Goal: Transaction & Acquisition: Register for event/course

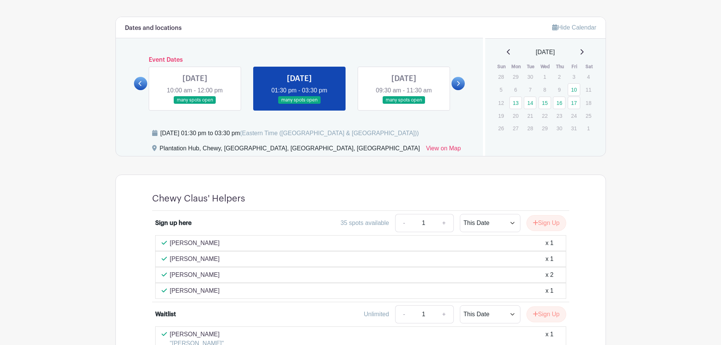
click at [65, 225] on main "Log In Sign Up for Free Life@Chewy's Events [STREET_ADDRESS] Workshops Created …" at bounding box center [360, 15] width 721 height 841
click at [79, 188] on main "Log In Sign Up for Free Life@Chewy's Events [STREET_ADDRESS] Workshops Created …" at bounding box center [360, 15] width 721 height 841
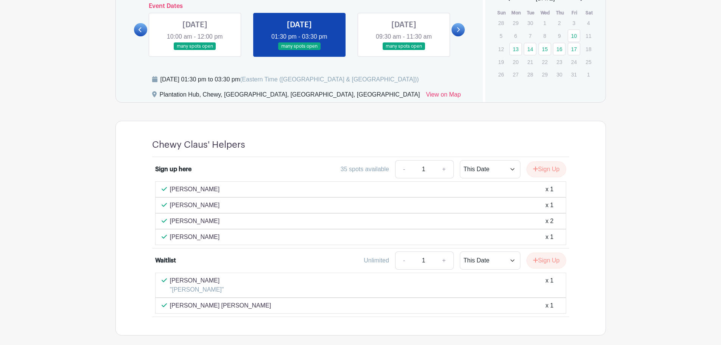
scroll to position [421, 0]
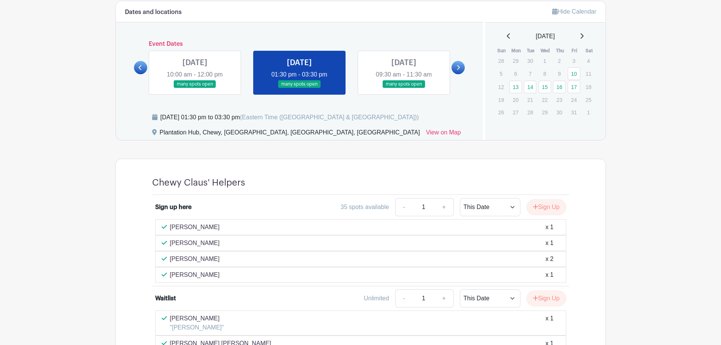
click at [195, 88] on link at bounding box center [195, 88] width 0 height 0
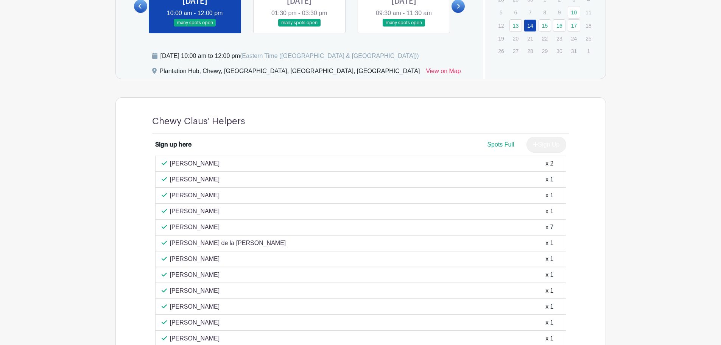
scroll to position [369, 0]
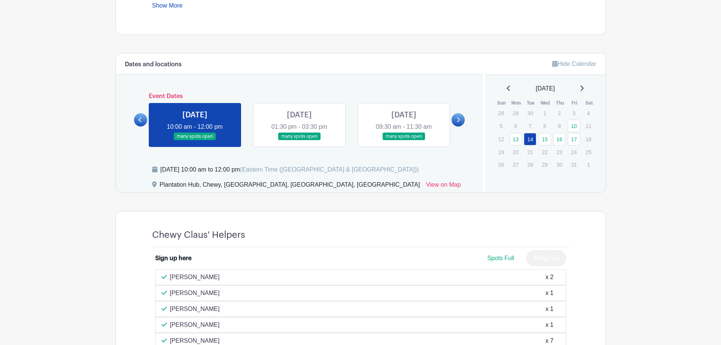
click at [143, 121] on link at bounding box center [140, 119] width 13 height 13
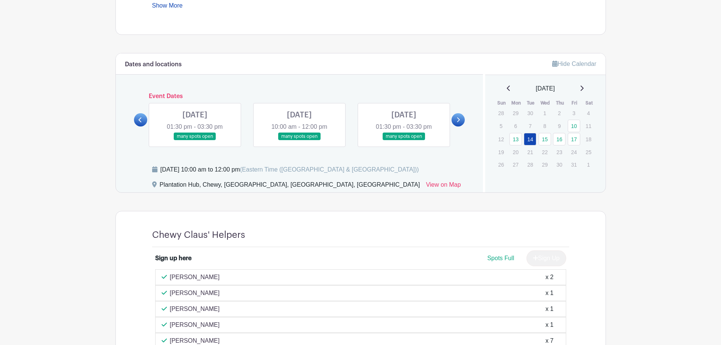
click at [404, 140] on link at bounding box center [404, 140] width 0 height 0
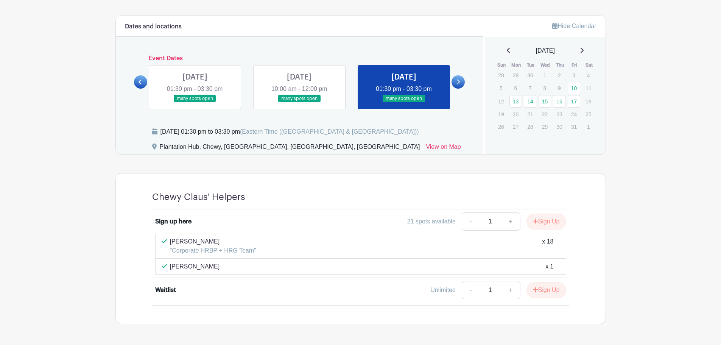
scroll to position [433, 0]
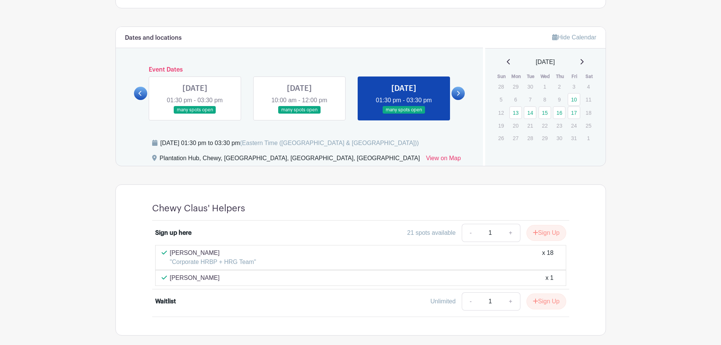
click at [124, 287] on div "Chewy Claus' Helpers Sign up here 21 spots available - 1 + Sign Up [PERSON_NAME…" at bounding box center [360, 259] width 490 height 151
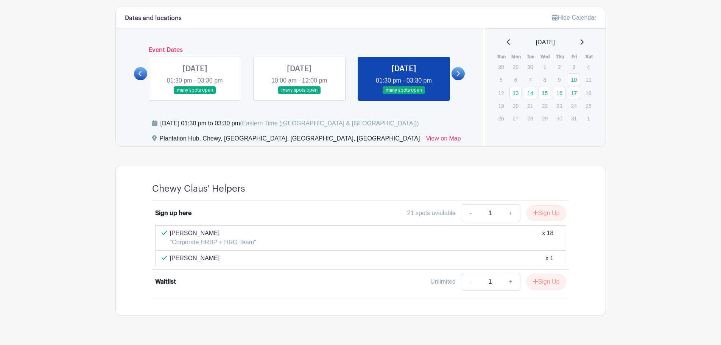
scroll to position [433, 0]
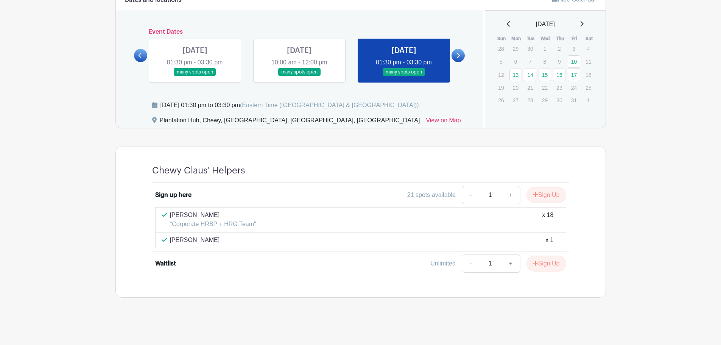
click at [299, 76] on link at bounding box center [299, 76] width 0 height 0
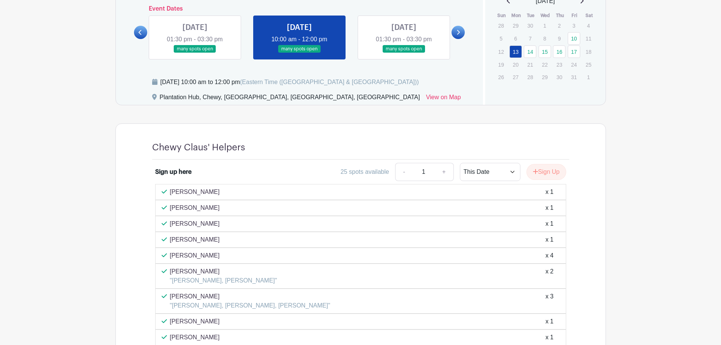
scroll to position [456, 0]
click at [195, 53] on link at bounding box center [195, 53] width 0 height 0
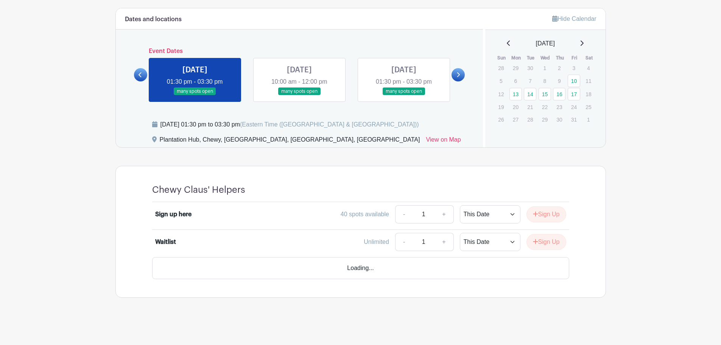
scroll to position [392, 0]
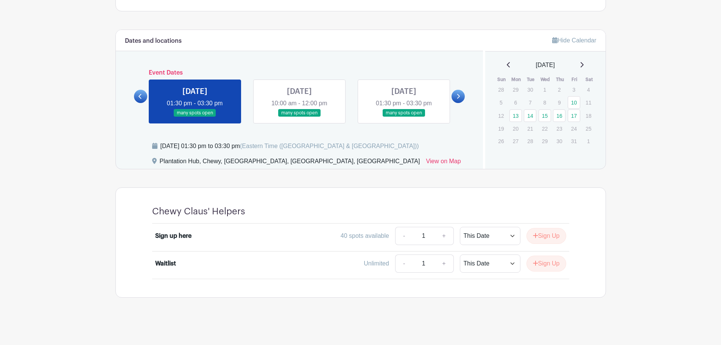
click at [404, 117] on link at bounding box center [404, 117] width 0 height 0
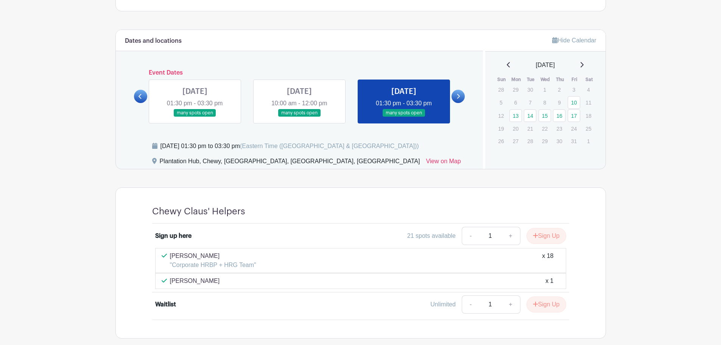
click at [451, 97] on div "[DATE] 01:30 pm - 03:30 pm many spots open" at bounding box center [403, 101] width 104 height 44
click at [454, 97] on link at bounding box center [457, 96] width 13 height 13
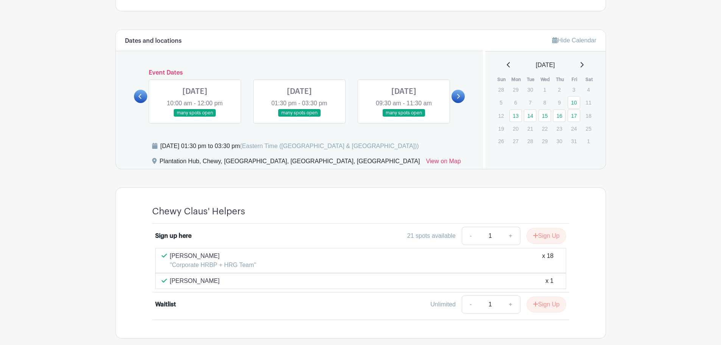
click at [195, 117] on link at bounding box center [195, 117] width 0 height 0
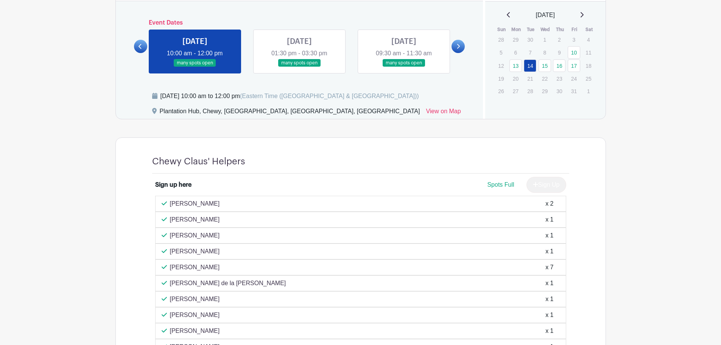
scroll to position [430, 0]
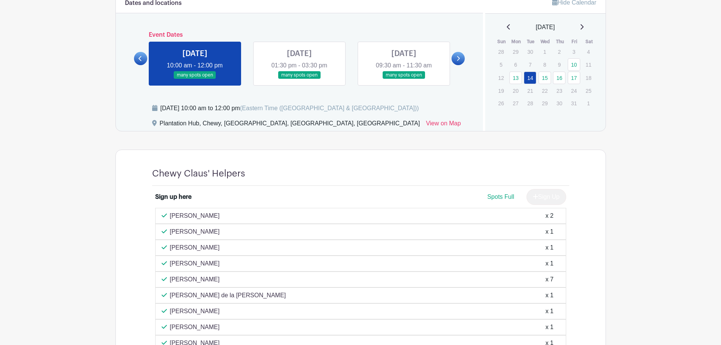
click at [299, 79] on link at bounding box center [299, 79] width 0 height 0
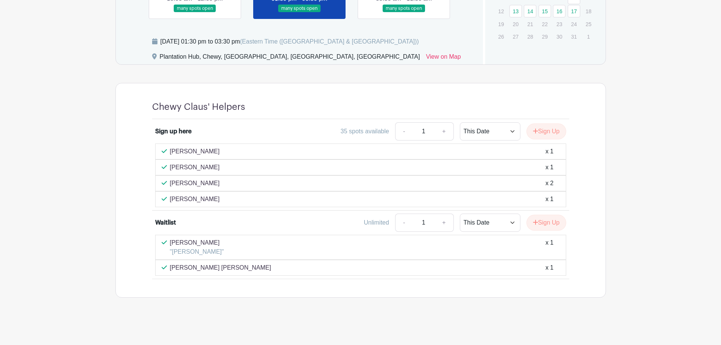
scroll to position [383, 0]
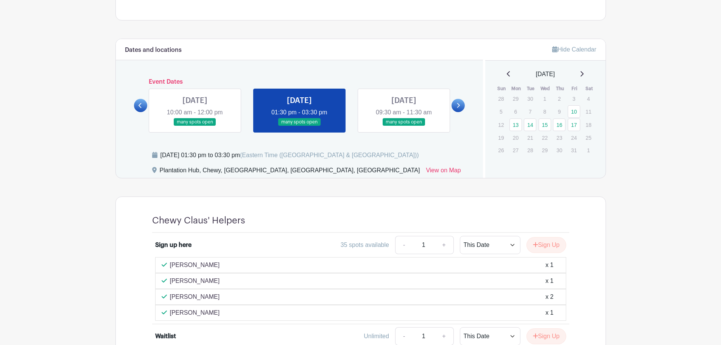
click at [143, 107] on link at bounding box center [140, 105] width 13 height 13
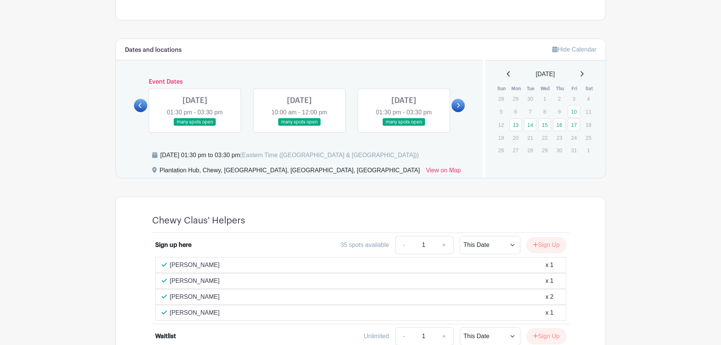
click at [457, 107] on icon at bounding box center [457, 106] width 3 height 6
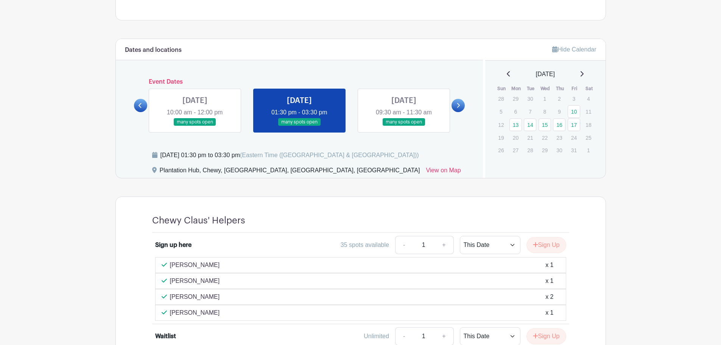
click at [457, 107] on icon at bounding box center [457, 106] width 3 height 6
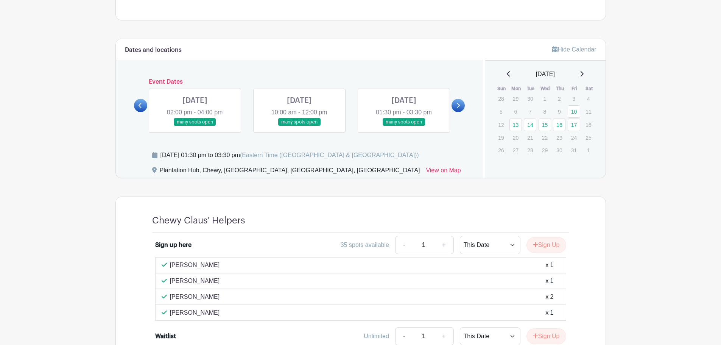
click at [195, 126] on link at bounding box center [195, 126] width 0 height 0
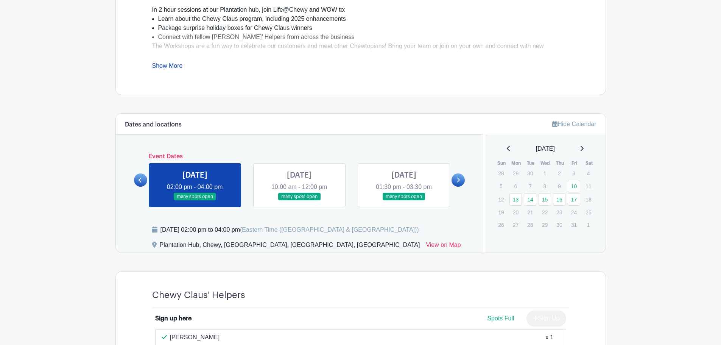
scroll to position [308, 0]
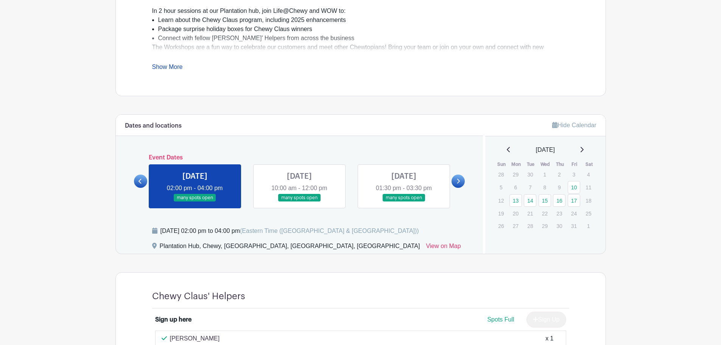
click at [138, 180] on link at bounding box center [140, 180] width 13 height 13
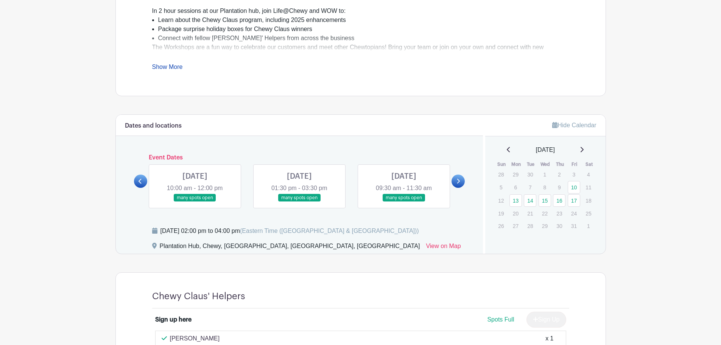
click at [138, 180] on link at bounding box center [140, 180] width 13 height 13
click at [404, 202] on link at bounding box center [404, 202] width 0 height 0
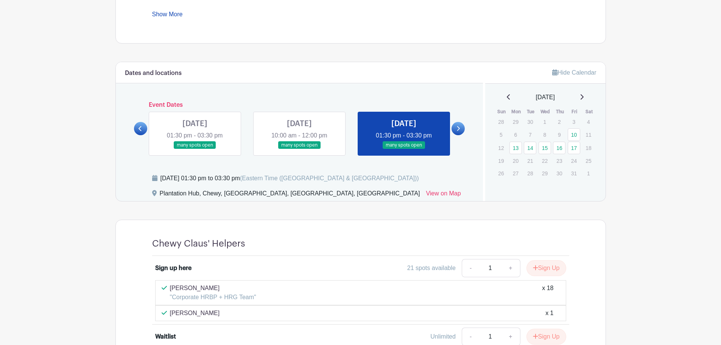
scroll to position [421, 0]
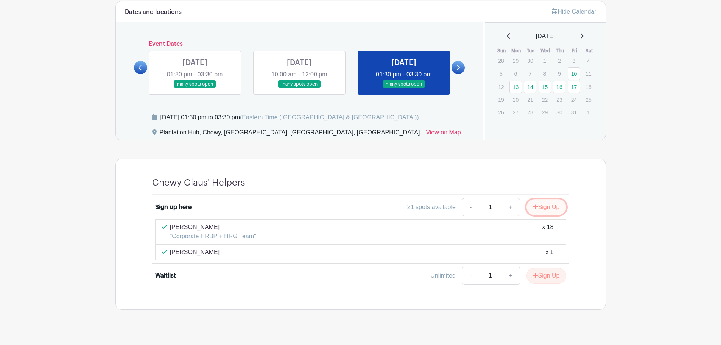
click at [544, 213] on button "Sign Up" at bounding box center [546, 207] width 40 height 16
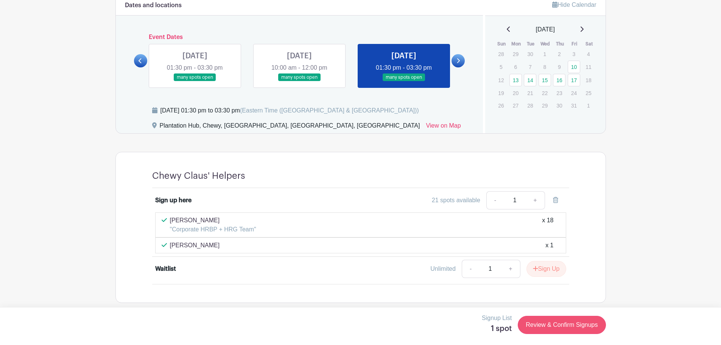
scroll to position [433, 0]
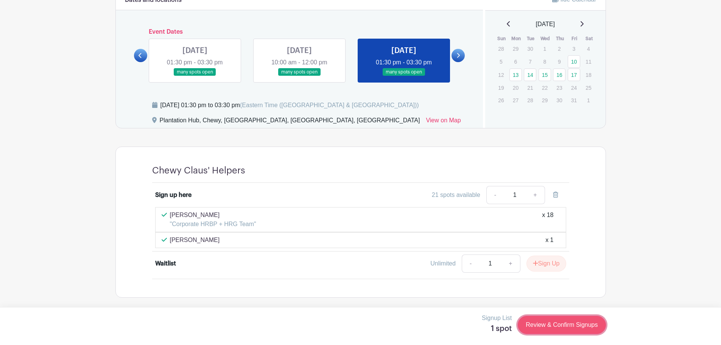
click at [537, 327] on link "Review & Confirm Signups" at bounding box center [561, 324] width 88 height 18
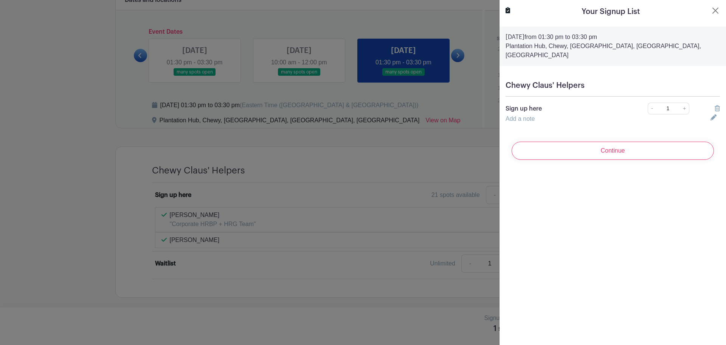
click at [711, 114] on icon at bounding box center [714, 117] width 6 height 6
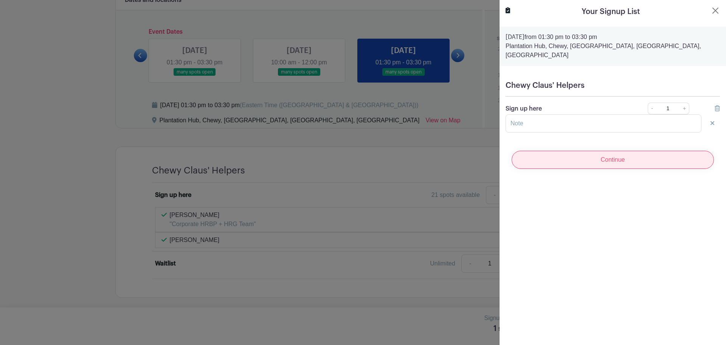
click at [552, 151] on input "Continue" at bounding box center [613, 160] width 202 height 18
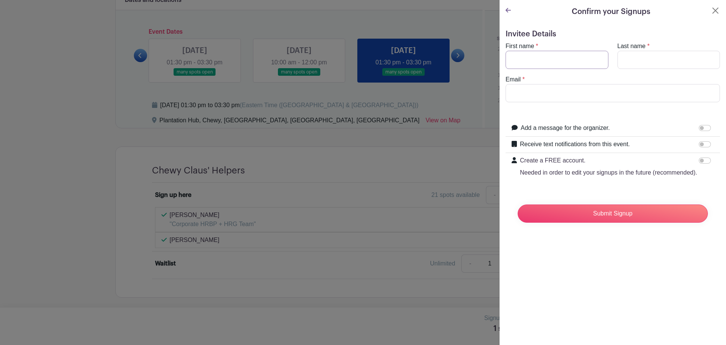
click at [569, 60] on input "First name" at bounding box center [557, 60] width 103 height 18
type input "[PERSON_NAME]"
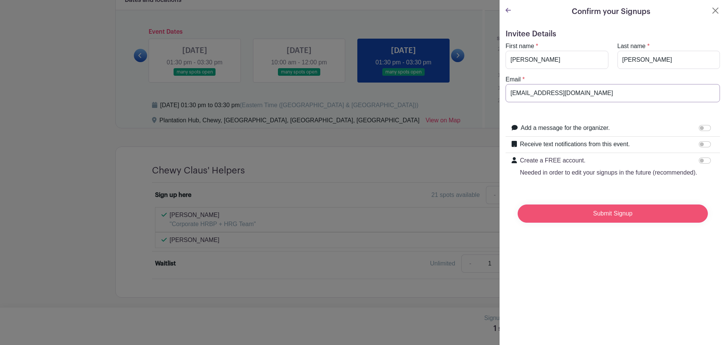
type input "[EMAIL_ADDRESS][DOMAIN_NAME]"
click at [620, 222] on input "Submit Signup" at bounding box center [613, 213] width 190 height 18
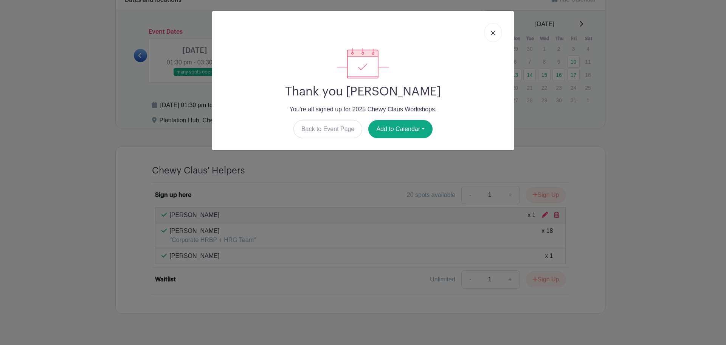
click at [494, 31] on img at bounding box center [493, 33] width 5 height 5
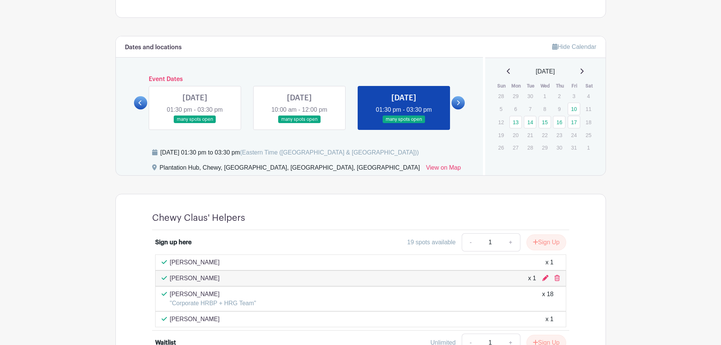
scroll to position [427, 0]
